Goal: Task Accomplishment & Management: Use online tool/utility

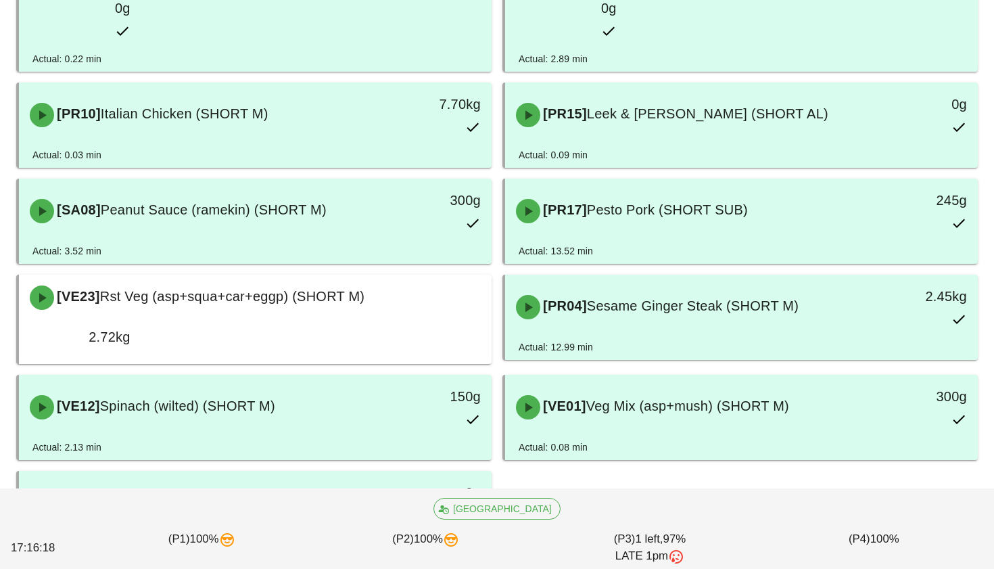
scroll to position [360, 0]
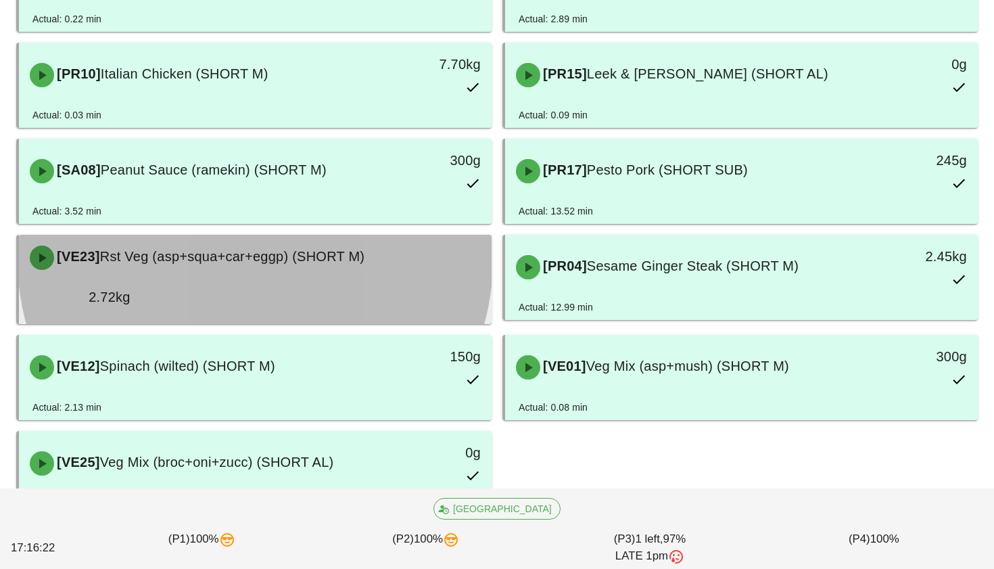
click at [357, 237] on div "[VE23] Rst Veg (asp+squa+car+eggp) (SHORT M)" at bounding box center [255, 257] width 467 height 41
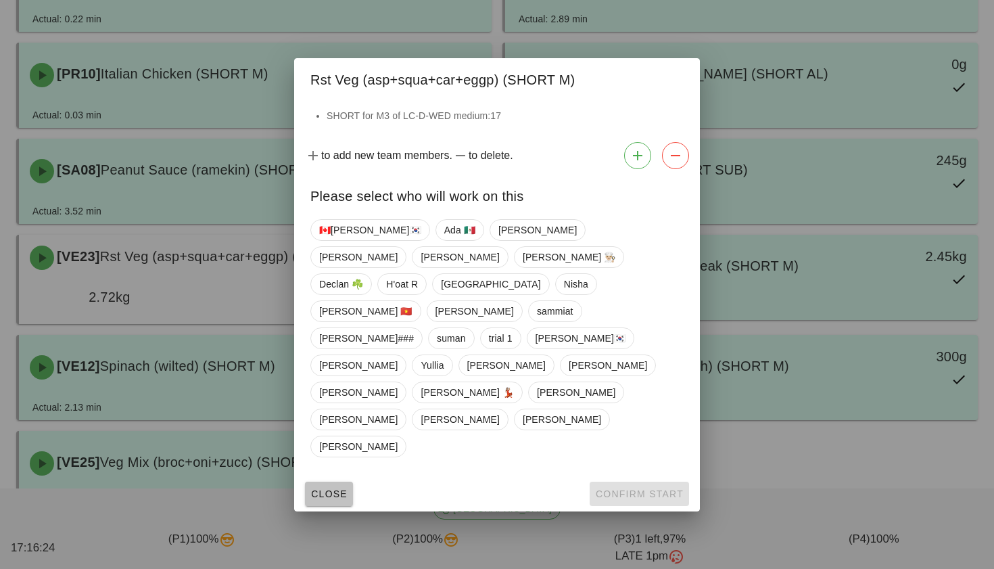
click at [325, 488] on span "Close" at bounding box center [328, 493] width 37 height 11
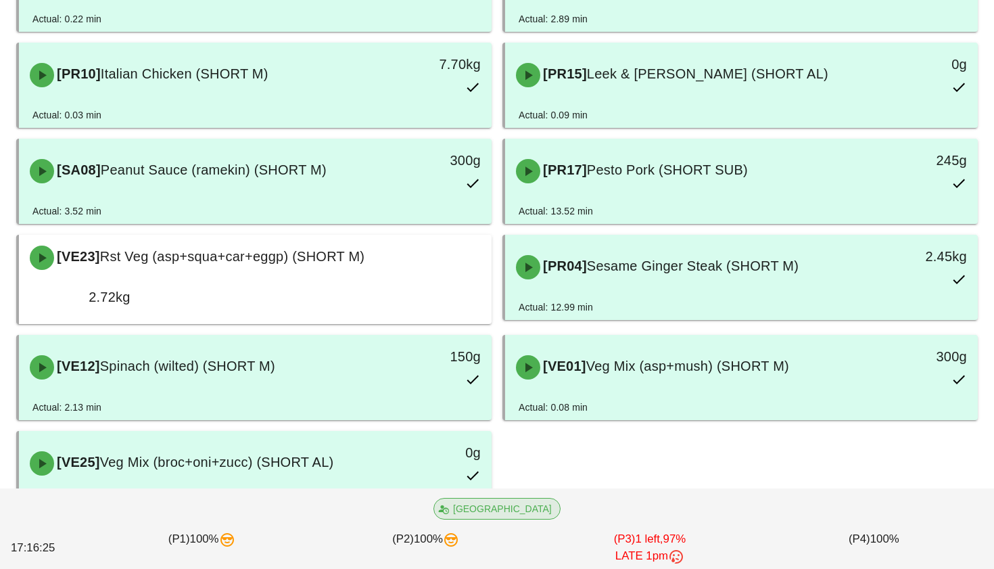
click at [495, 502] on span "[GEOGRAPHIC_DATA]" at bounding box center [497, 508] width 110 height 20
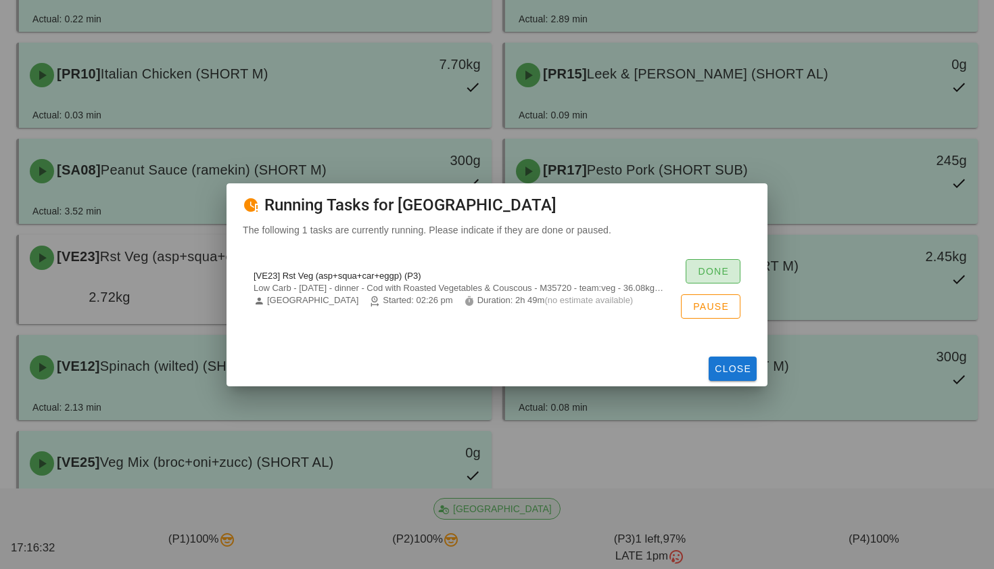
click at [724, 272] on span "Done" at bounding box center [713, 271] width 32 height 11
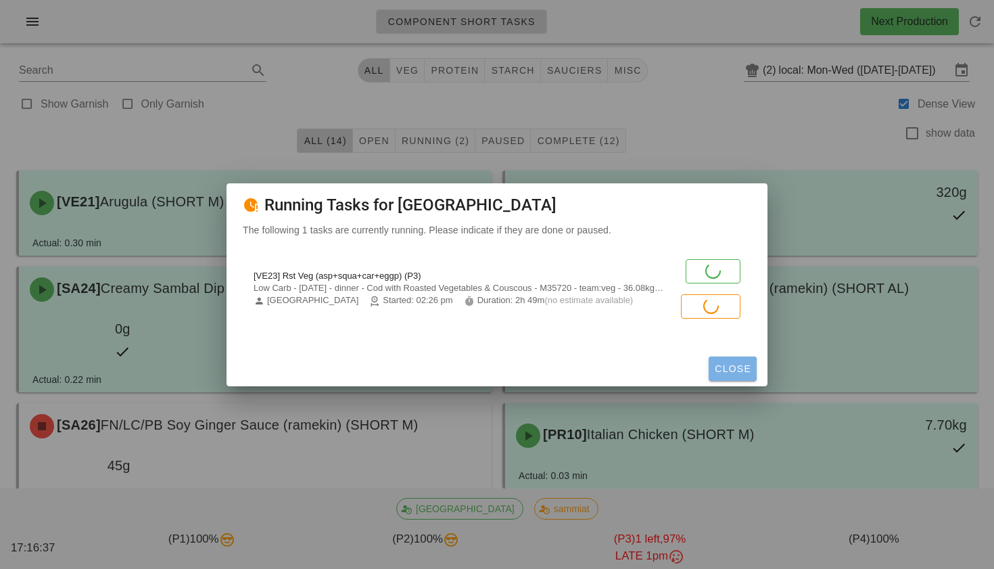
click at [735, 363] on span "Close" at bounding box center [732, 368] width 37 height 11
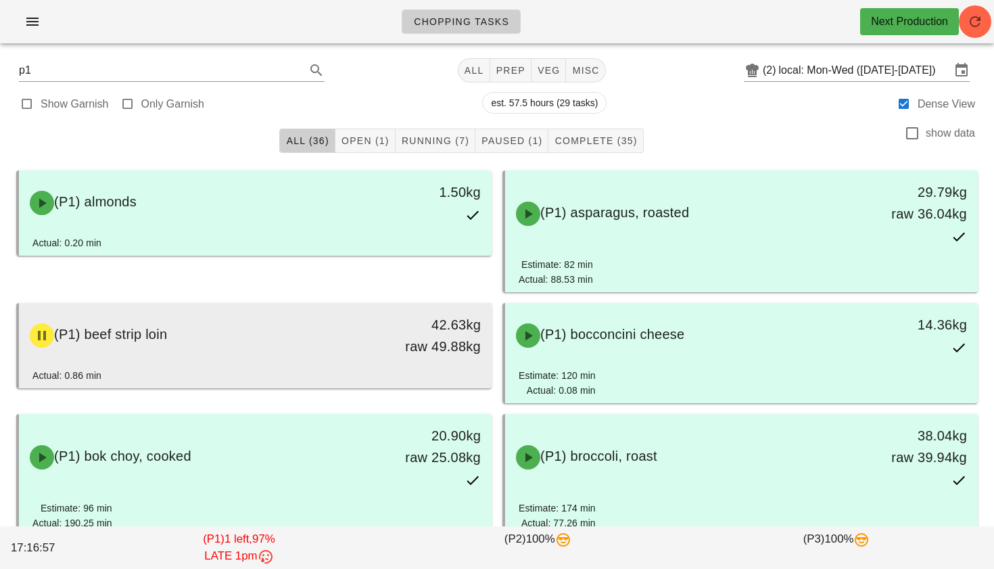
click at [237, 337] on div "(P1) beef strip loin" at bounding box center [197, 335] width 350 height 41
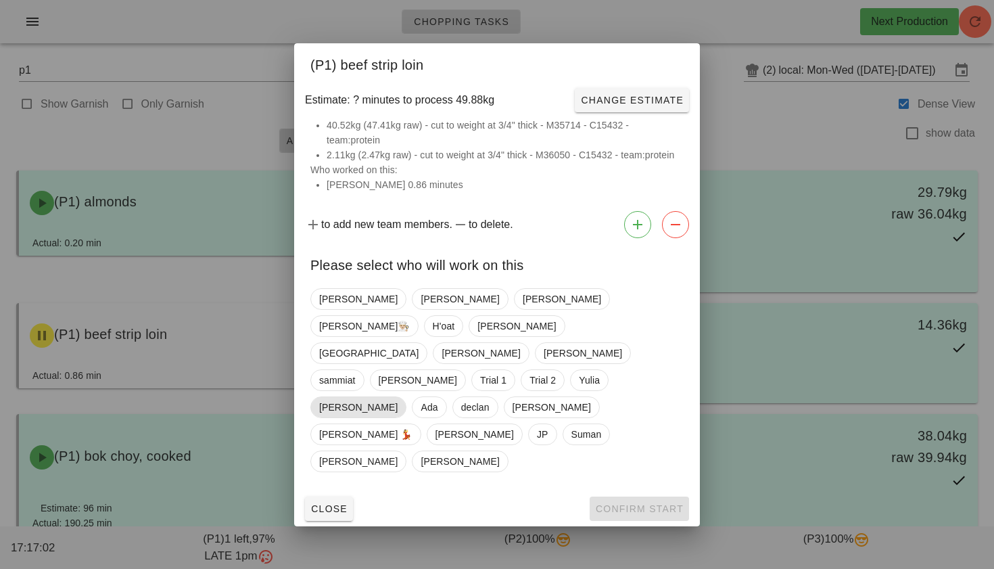
click at [318, 396] on span "Ken" at bounding box center [358, 407] width 96 height 22
click at [617, 503] on span "Confirm Start" at bounding box center [639, 508] width 89 height 11
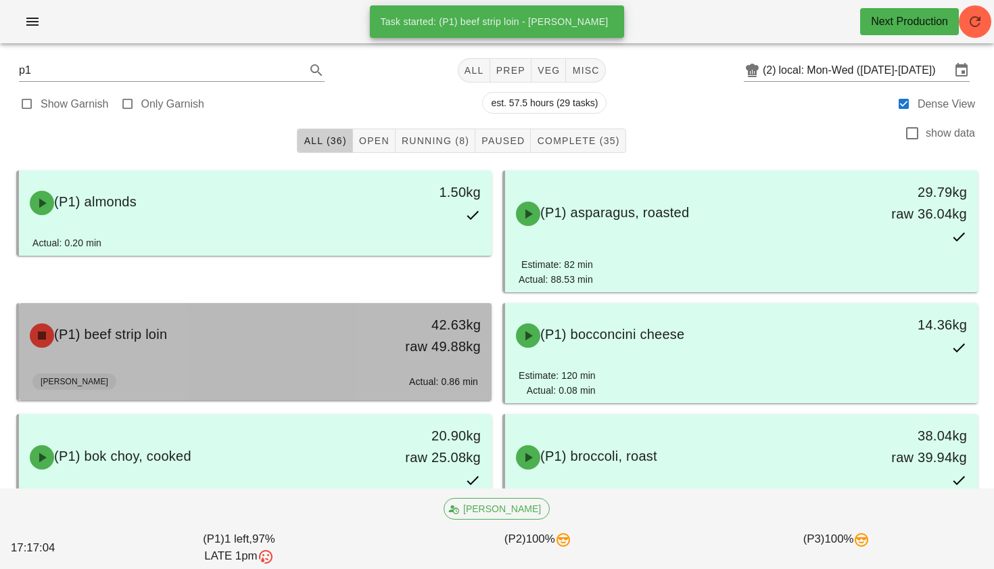
click at [307, 330] on div "(P1) beef strip loin" at bounding box center [197, 335] width 350 height 41
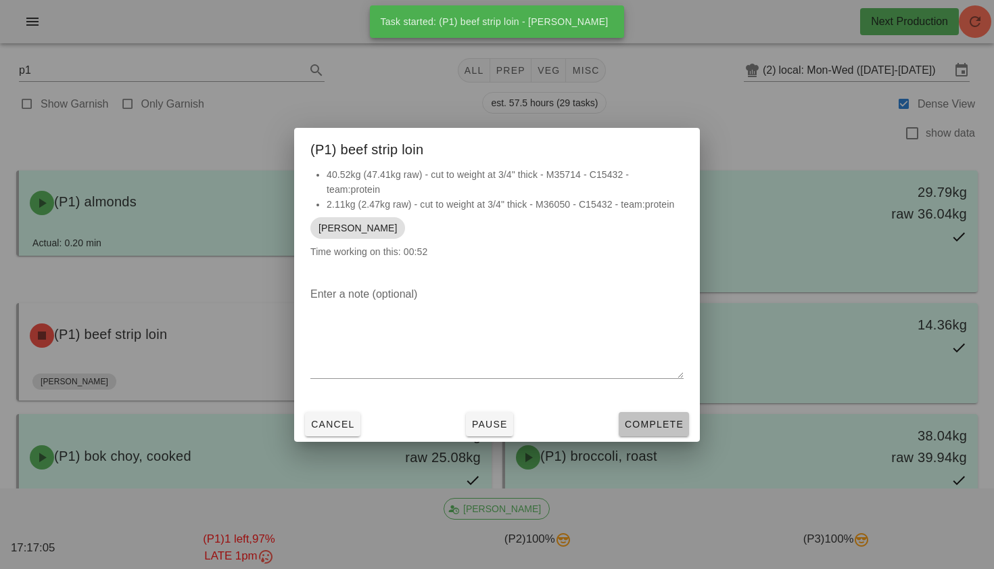
click at [654, 427] on span "Complete" at bounding box center [653, 423] width 59 height 11
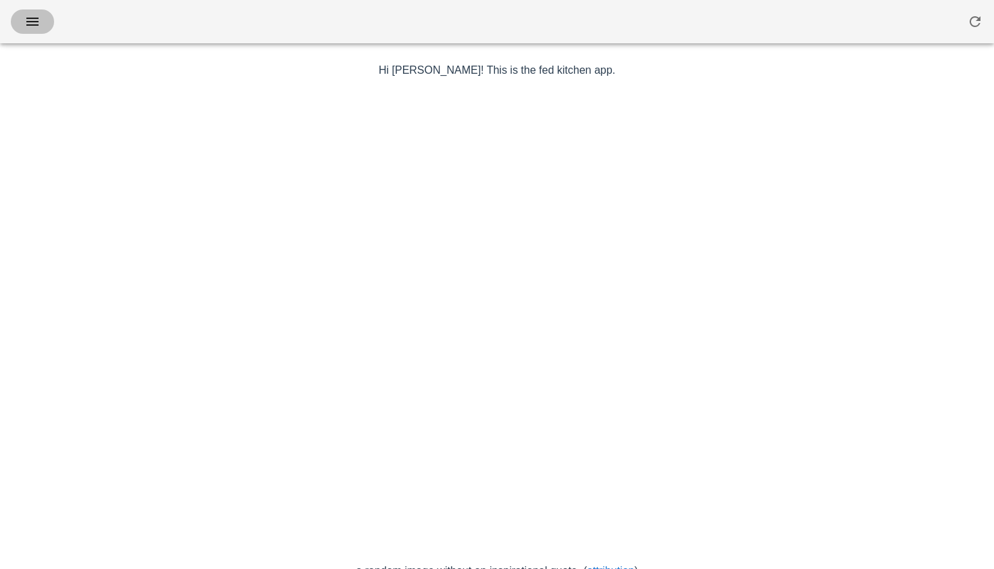
click at [38, 22] on icon "button" at bounding box center [32, 22] width 16 height 16
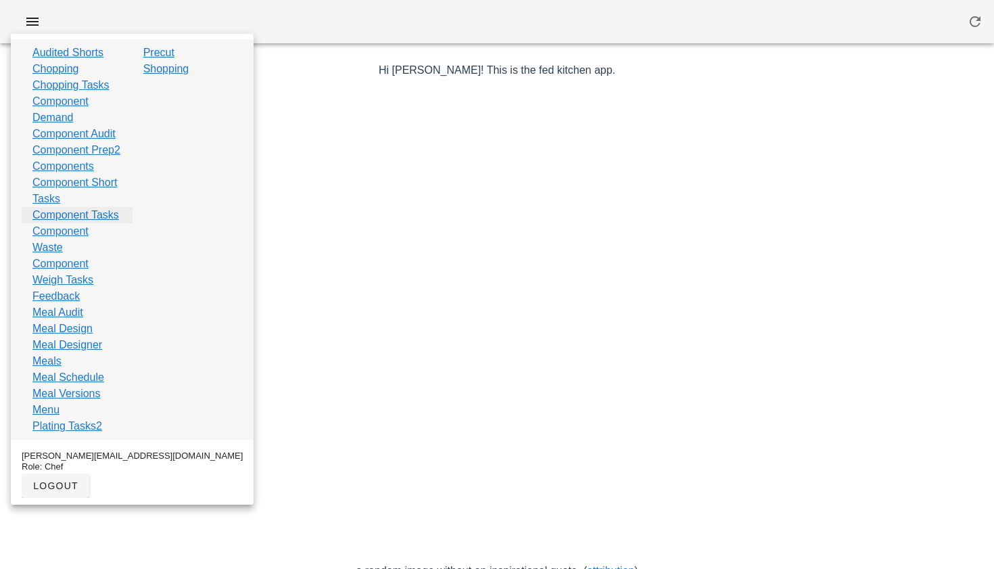
click at [73, 223] on link "Component Tasks" at bounding box center [75, 215] width 87 height 16
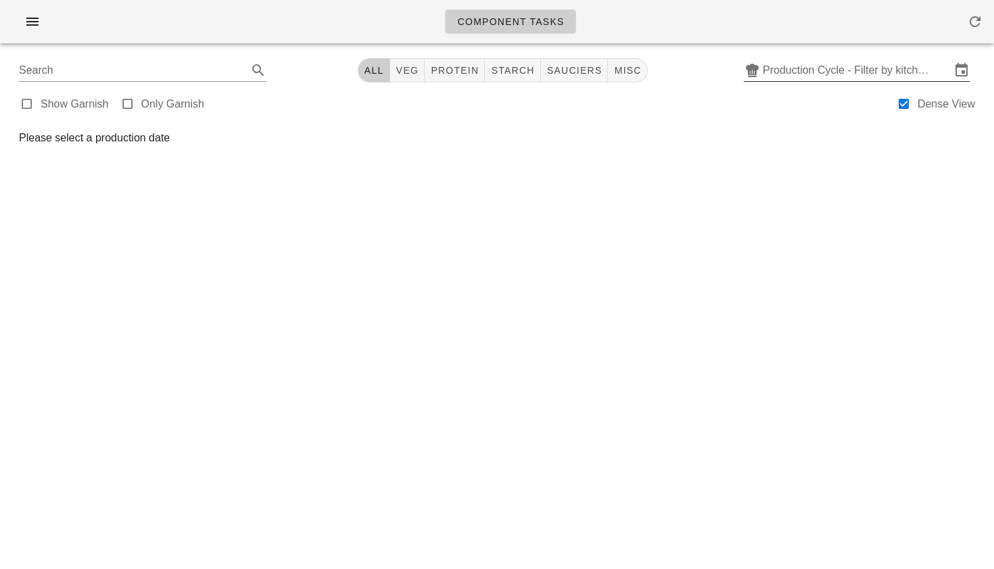
click at [813, 73] on input "Production Cycle - Filter by kitchen production schedules" at bounding box center [857, 70] width 188 height 22
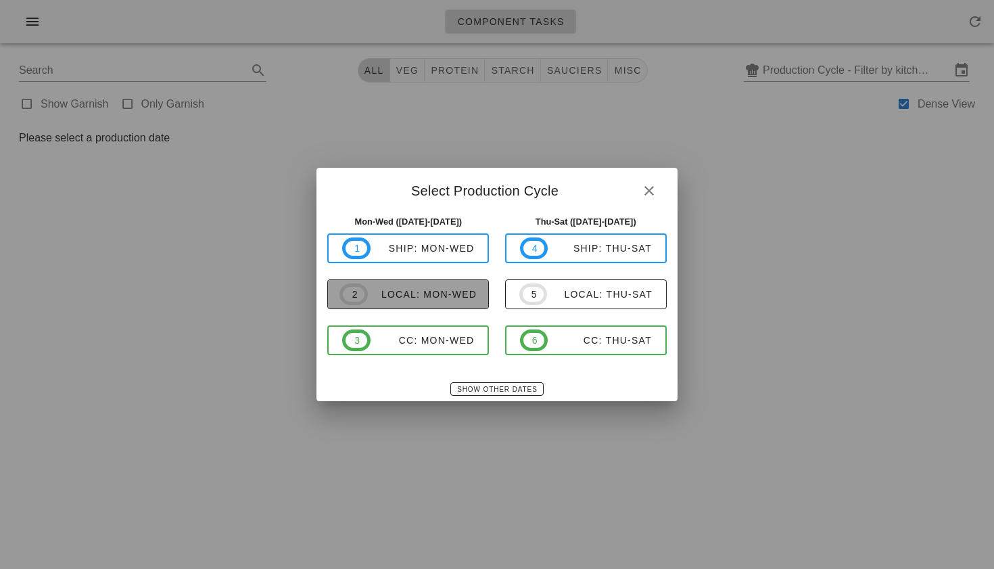
click at [431, 285] on span "2 local: Mon-Wed" at bounding box center [407, 294] width 137 height 22
type input "local: Mon-Wed ([DATE]-[DATE])"
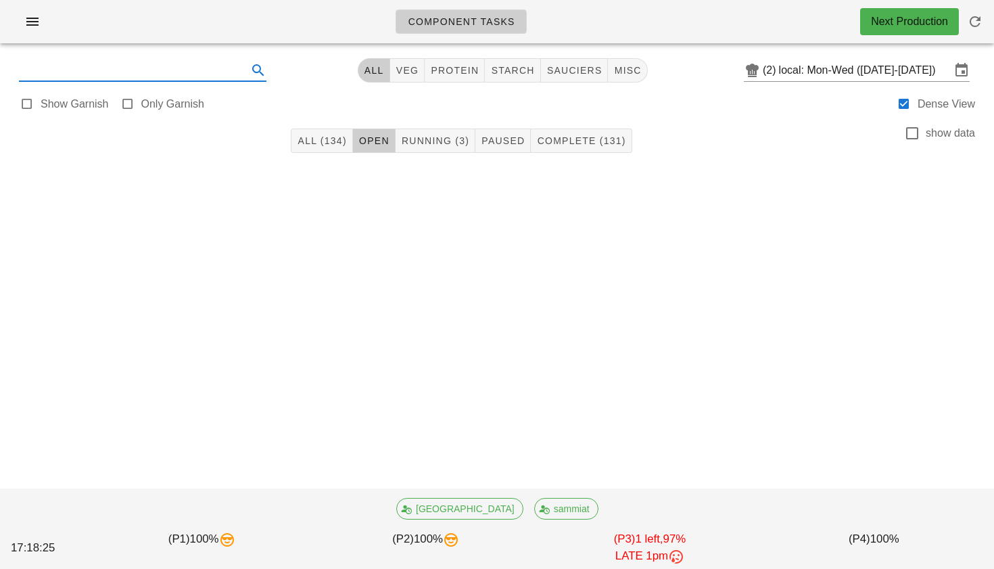
click at [198, 72] on input "text" at bounding box center [132, 70] width 226 height 22
type input "p3"
click at [321, 139] on span "All (36)" at bounding box center [324, 140] width 43 height 11
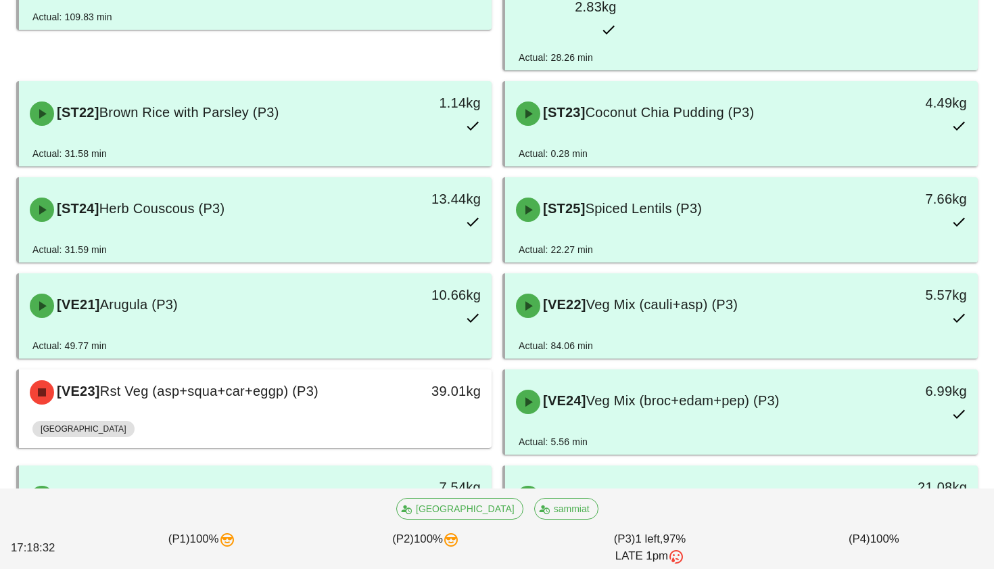
scroll to position [1128, 0]
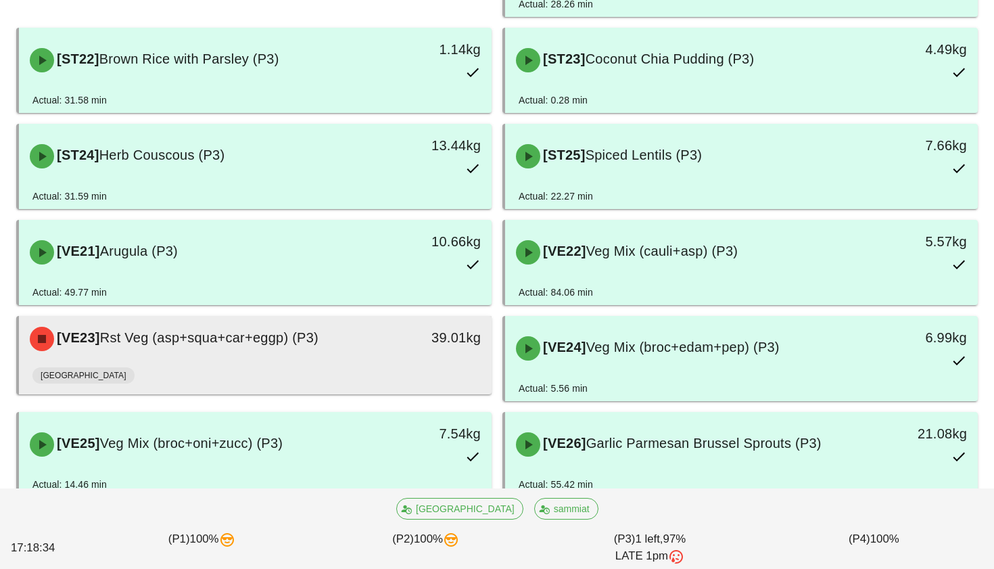
click at [318, 318] on div "[VE23] Rst Veg (asp+squa+car+eggp) (P3)" at bounding box center [197, 338] width 350 height 41
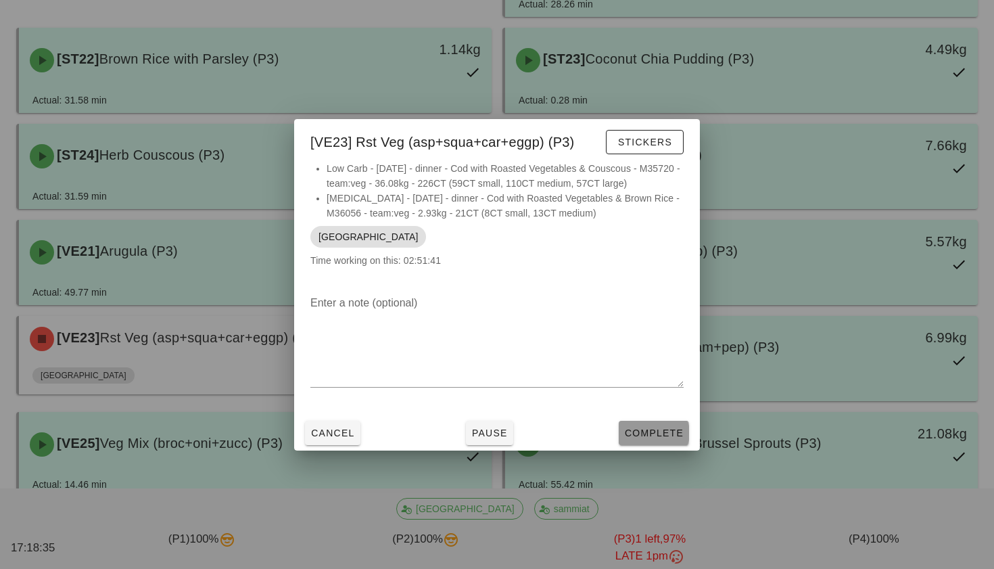
click at [643, 432] on span "Complete" at bounding box center [653, 432] width 59 height 11
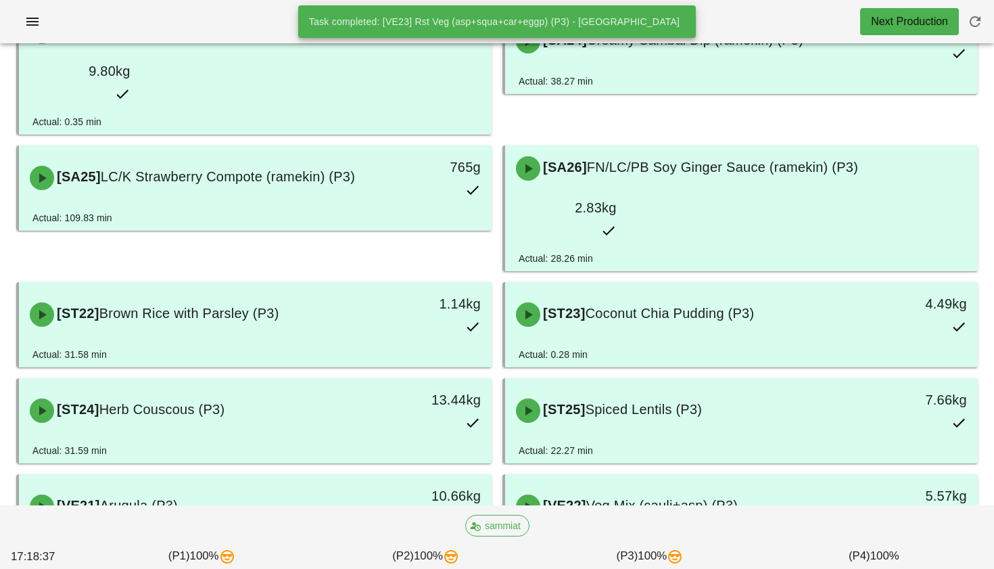
scroll to position [777, 0]
